Goal: Information Seeking & Learning: Compare options

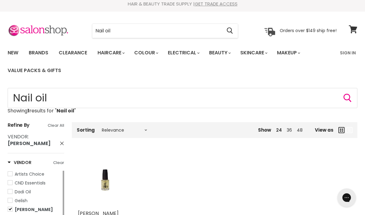
scroll to position [4, 0]
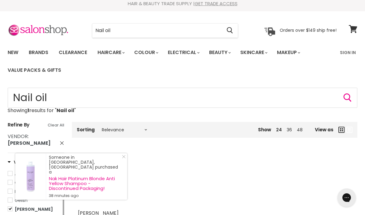
click at [45, 52] on link "Brands" at bounding box center [38, 52] width 29 height 13
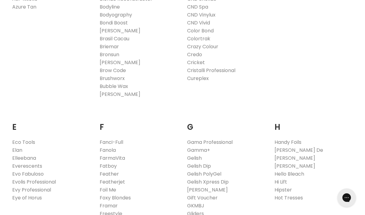
scroll to position [321, 0]
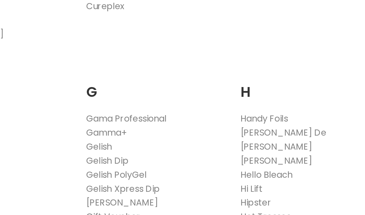
click at [275, 142] on link "Hawley" at bounding box center [295, 145] width 41 height 7
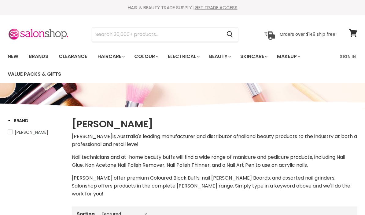
select select "manual"
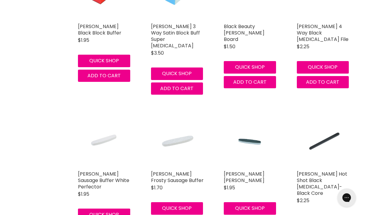
scroll to position [1531, 0]
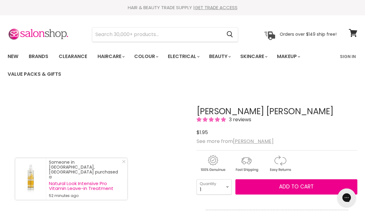
click at [264, 43] on section "Menu Cancel" at bounding box center [182, 31] width 365 height 32
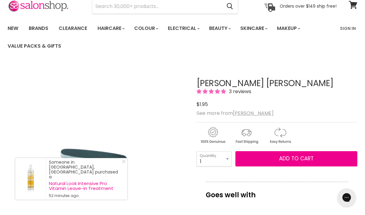
scroll to position [27, 0]
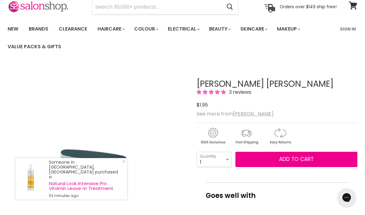
click at [283, 163] on span "Add to cart" at bounding box center [296, 159] width 35 height 7
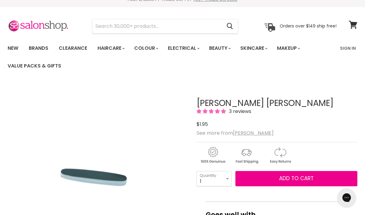
scroll to position [8, 0]
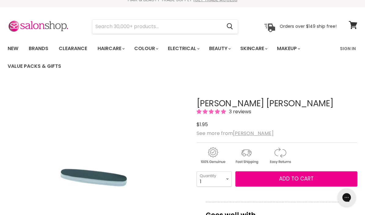
click at [307, 180] on span "Add to cart" at bounding box center [296, 179] width 35 height 7
click at [228, 176] on select "1 2 3 4 5 6 7 8 9 10+" at bounding box center [214, 179] width 35 height 15
select select "10+"
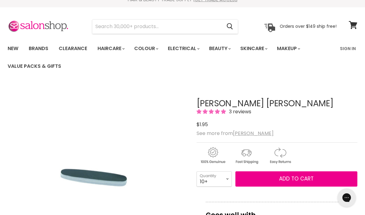
type input "10"
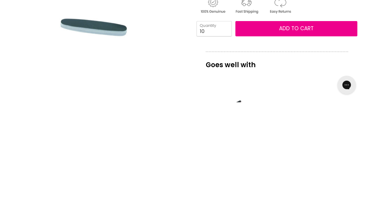
click at [304, 138] on span "Add to cart" at bounding box center [296, 141] width 35 height 7
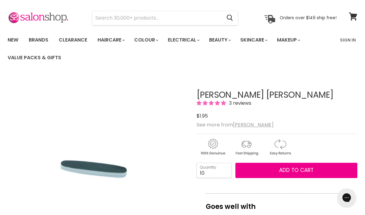
scroll to position [0, 0]
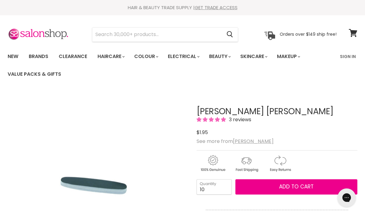
click at [40, 57] on link "Brands" at bounding box center [38, 56] width 29 height 13
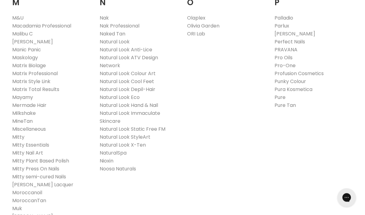
scroll to position [718, 0]
click at [19, 206] on link "Muk" at bounding box center [17, 209] width 10 height 7
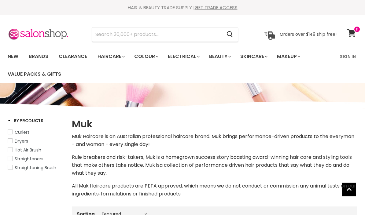
select select "manual"
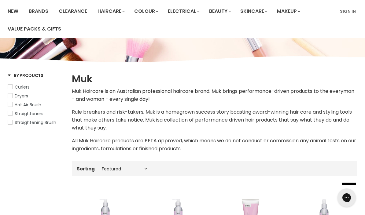
scroll to position [45, 0]
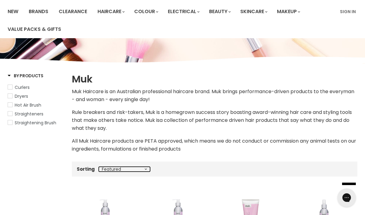
click at [144, 168] on select "Best selling Featured Price, low to high Price, high to low Alphabetically, A-Z…" at bounding box center [124, 169] width 51 height 5
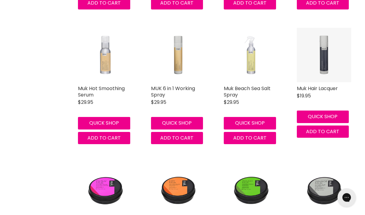
scroll to position [1025, 0]
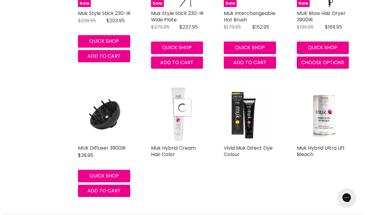
select select "manual"
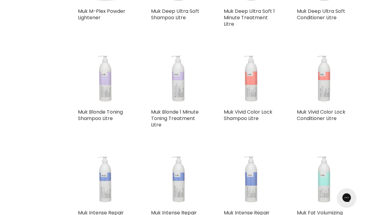
scroll to position [2474, 0]
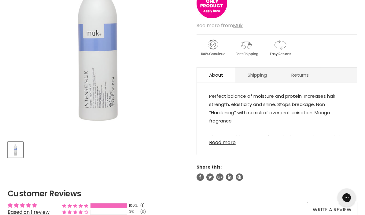
scroll to position [136, 0]
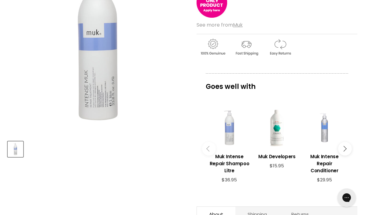
click at [203, 145] on button "Main content" at bounding box center [209, 149] width 14 height 14
click at [210, 148] on icon "Main content" at bounding box center [209, 149] width 6 height 6
click at [348, 147] on button "Main content" at bounding box center [345, 149] width 14 height 14
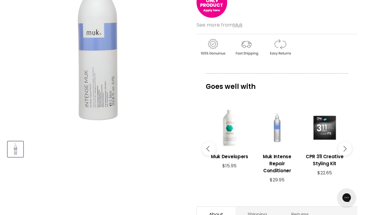
click at [347, 147] on button "Main content" at bounding box center [345, 149] width 14 height 14
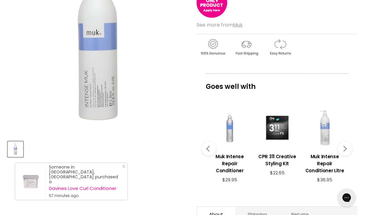
click at [346, 147] on button "Main content" at bounding box center [345, 149] width 14 height 14
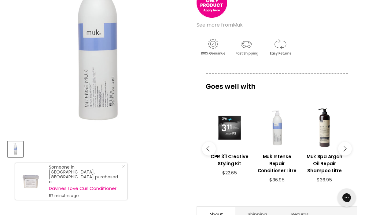
click at [347, 147] on button "Main content" at bounding box center [345, 149] width 14 height 14
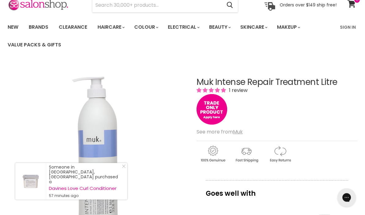
scroll to position [0, 0]
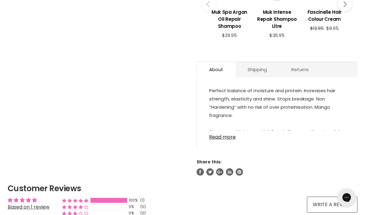
scroll to position [302, 0]
click at [227, 140] on link "Read more" at bounding box center [277, 135] width 136 height 9
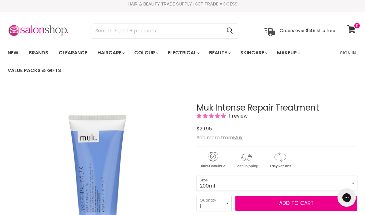
scroll to position [2, 0]
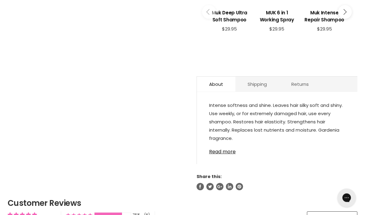
scroll to position [301, 0]
click at [224, 155] on link "Read more" at bounding box center [277, 150] width 136 height 9
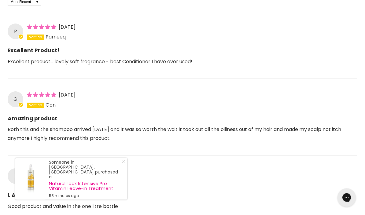
scroll to position [606, 0]
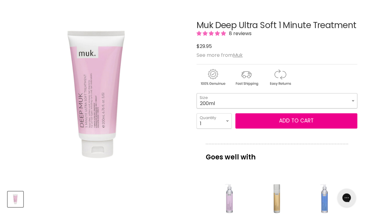
click at [350, 97] on select "200ml" at bounding box center [277, 100] width 161 height 15
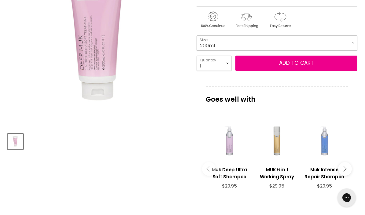
scroll to position [144, 0]
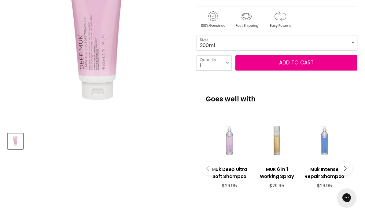
click at [345, 169] on button "Main content" at bounding box center [345, 169] width 14 height 14
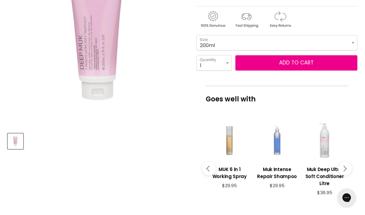
click at [346, 170] on button "Main content" at bounding box center [345, 169] width 14 height 14
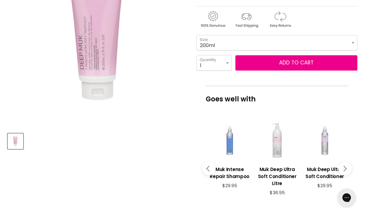
click at [348, 168] on button "Main content" at bounding box center [345, 169] width 14 height 14
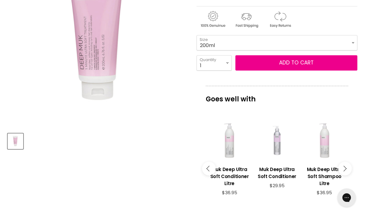
click at [349, 170] on button "Main content" at bounding box center [345, 169] width 14 height 14
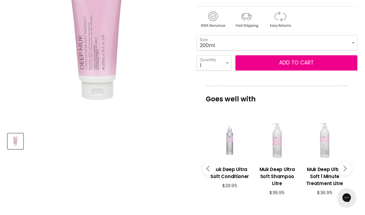
click at [342, 175] on button "Main content" at bounding box center [345, 169] width 14 height 14
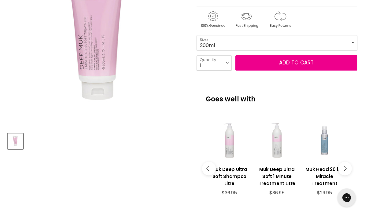
click at [287, 180] on h3 "Muk Deep Ultra Soft 1 Minute Treatment Litre" at bounding box center [276, 176] width 41 height 21
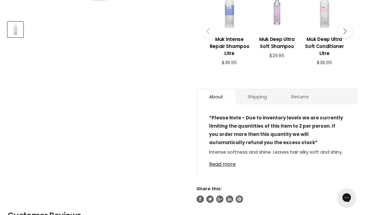
scroll to position [257, 0]
click at [229, 165] on link "Read more" at bounding box center [277, 162] width 136 height 9
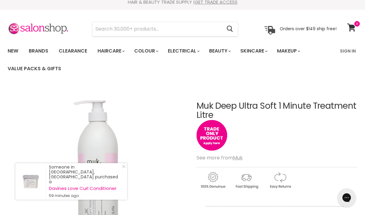
scroll to position [0, 0]
